Goal: Task Accomplishment & Management: Use online tool/utility

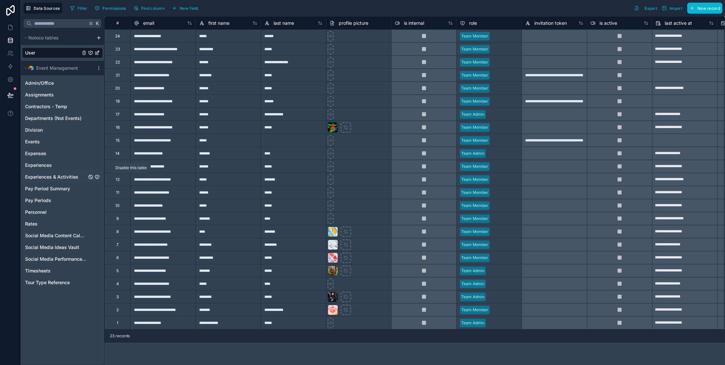
click at [92, 176] on icon "Experiences & Activities" at bounding box center [90, 176] width 5 height 5
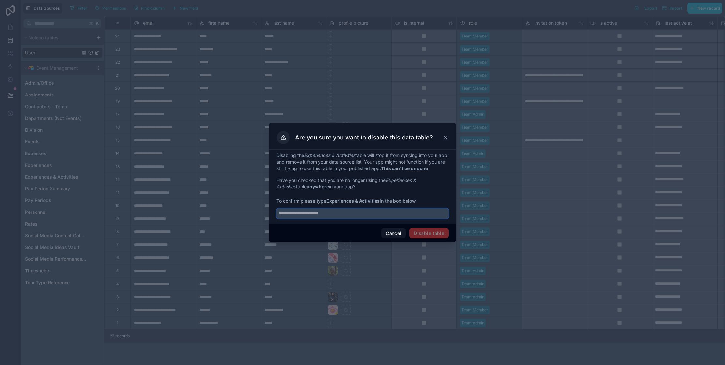
click at [369, 213] on input "text" at bounding box center [362, 213] width 172 height 10
type input "**********"
click at [421, 232] on button "Disable table" at bounding box center [428, 233] width 39 height 10
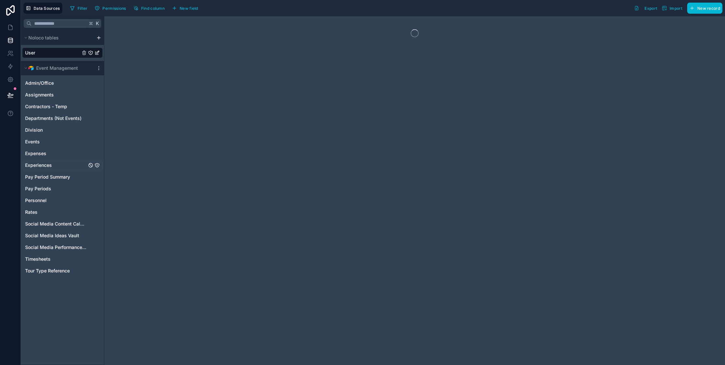
click at [45, 164] on span "Experiences" at bounding box center [38, 165] width 27 height 7
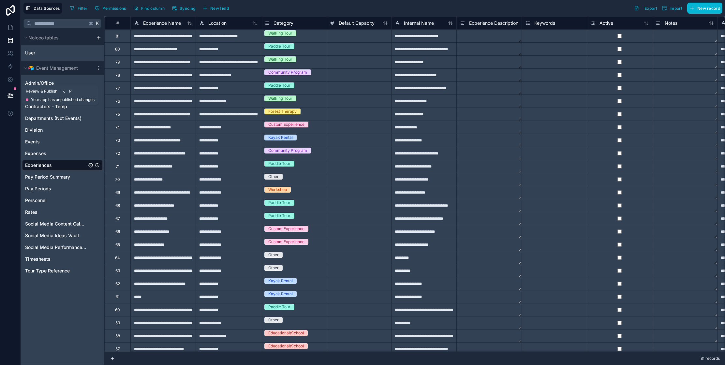
click at [10, 95] on icon at bounding box center [10, 95] width 7 height 7
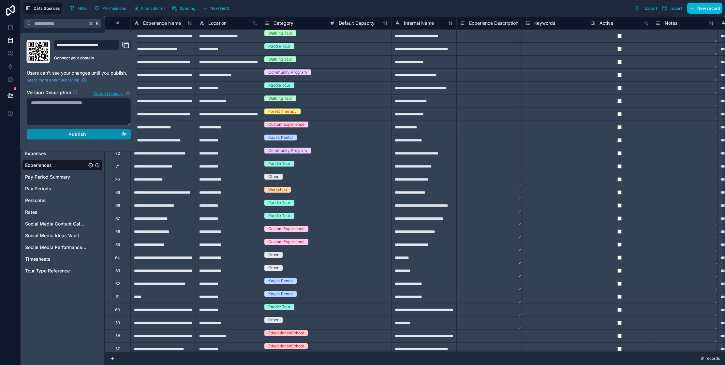
click at [88, 136] on div "Publish" at bounding box center [79, 134] width 96 height 6
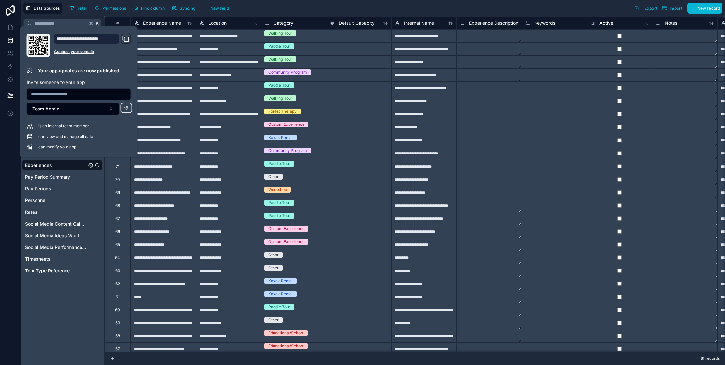
click at [47, 315] on div "K Noloco tables User Event Management Admin/Office Assignments Contractors - Te…" at bounding box center [62, 190] width 83 height 349
